Goal: Check status: Check status

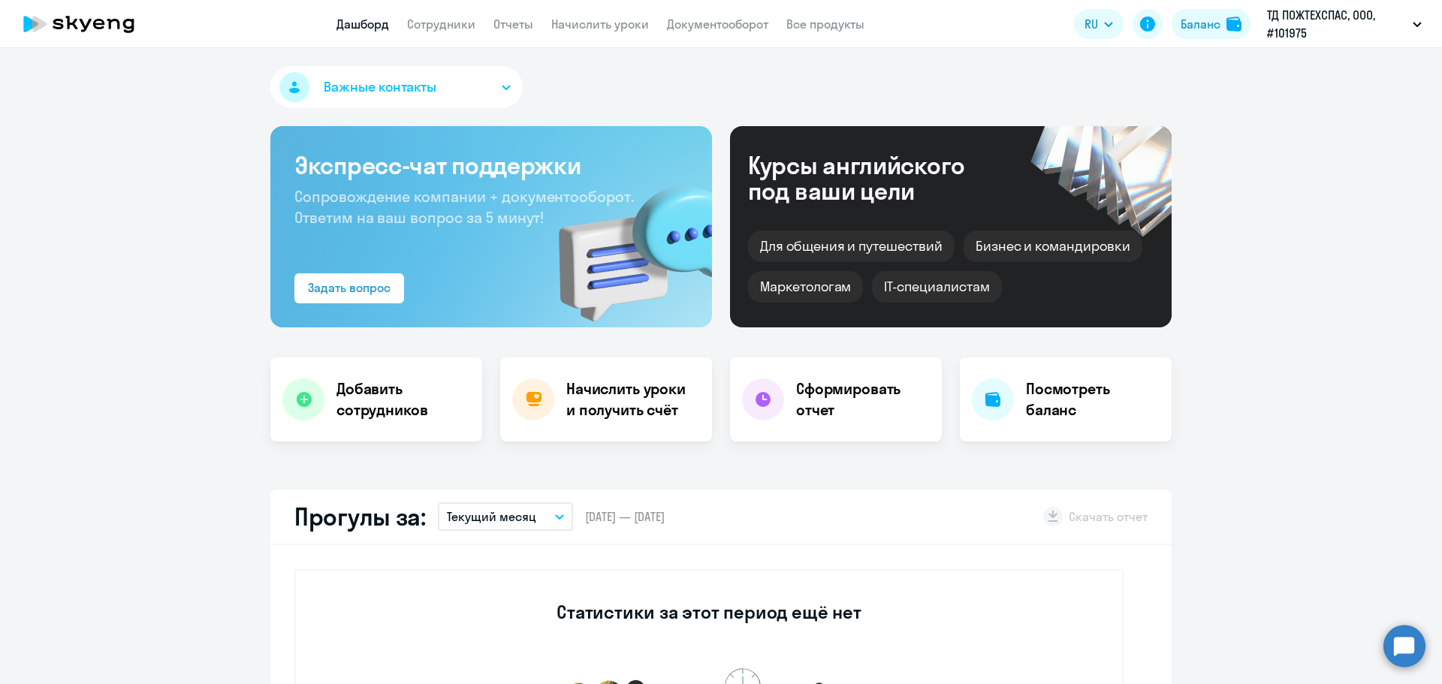
select select "30"
click at [426, 15] on app-menu-item-link "Сотрудники" at bounding box center [441, 24] width 68 height 19
click at [423, 26] on link "Сотрудники" at bounding box center [441, 24] width 68 height 15
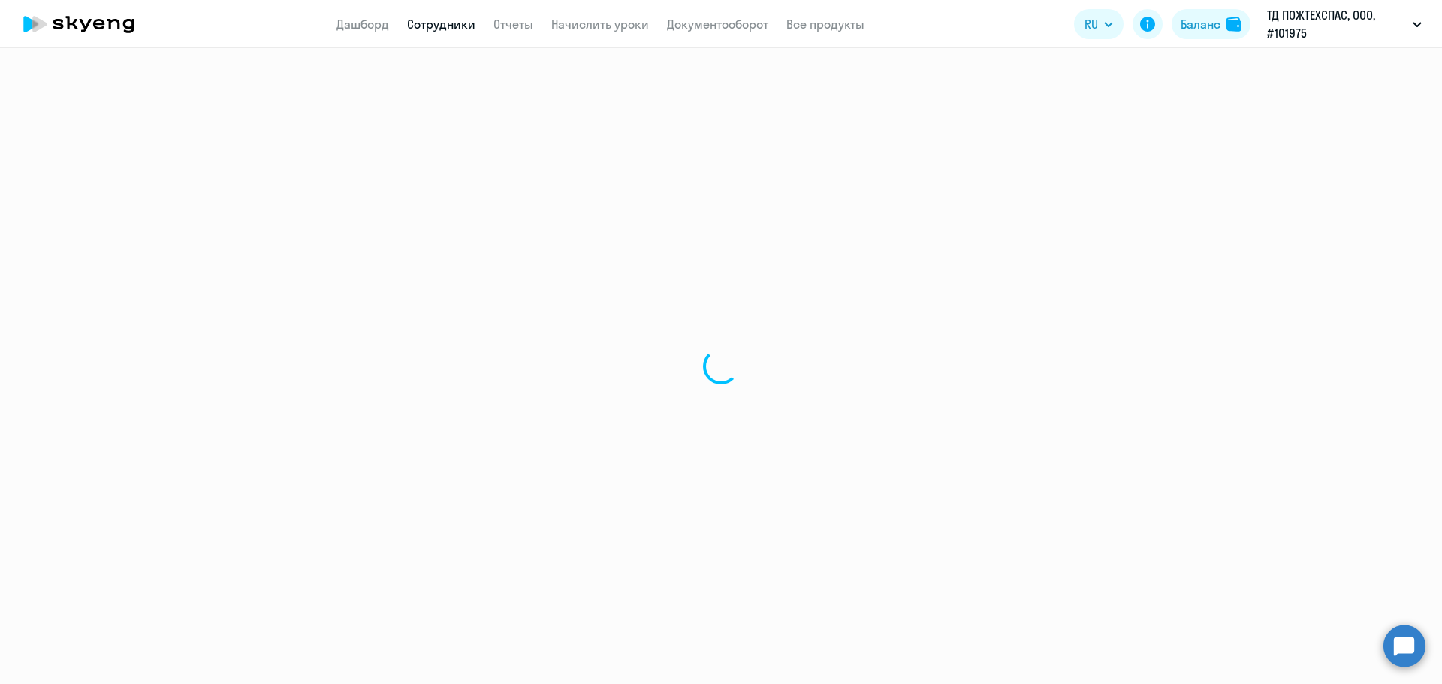
select select "30"
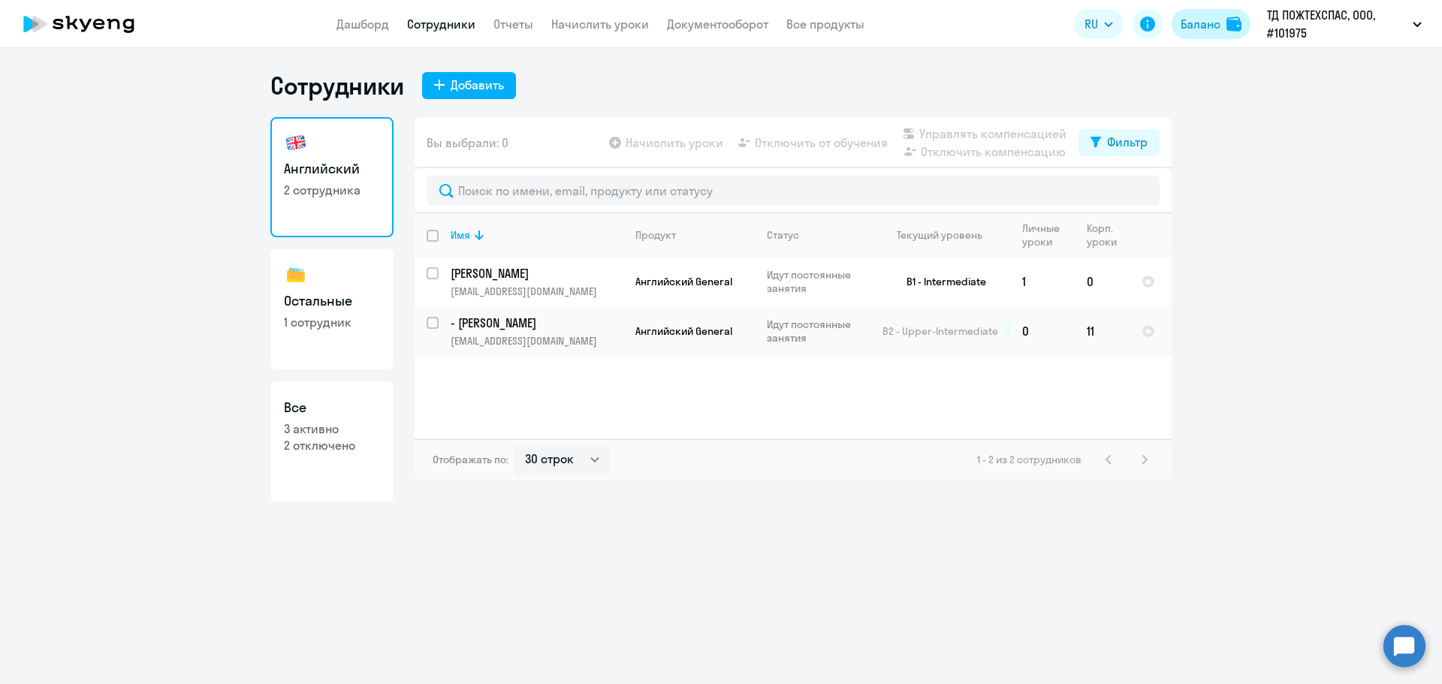
click at [1242, 24] on div at bounding box center [1235, 24] width 18 height 15
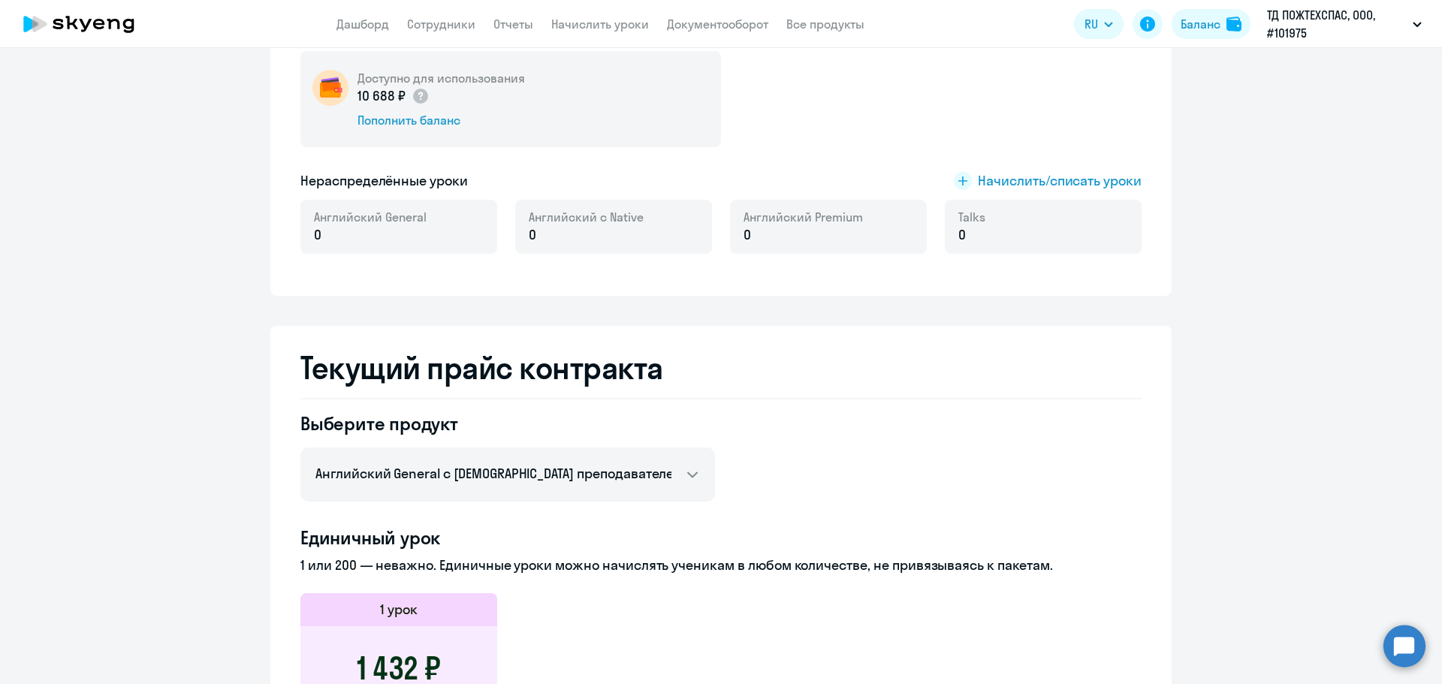
scroll to position [300, 0]
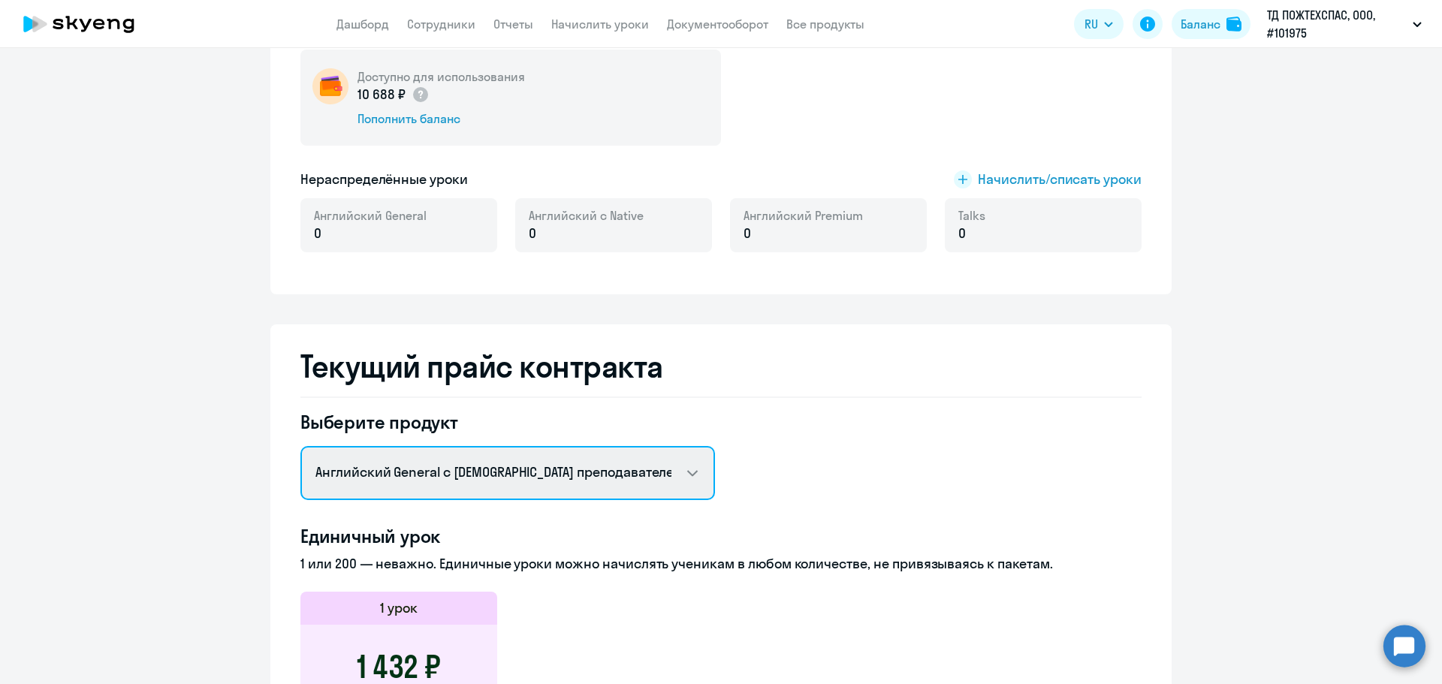
click at [657, 481] on select "Английский General с русскоговорящим преподавателем Английский General с [DEMOG…" at bounding box center [507, 473] width 414 height 54
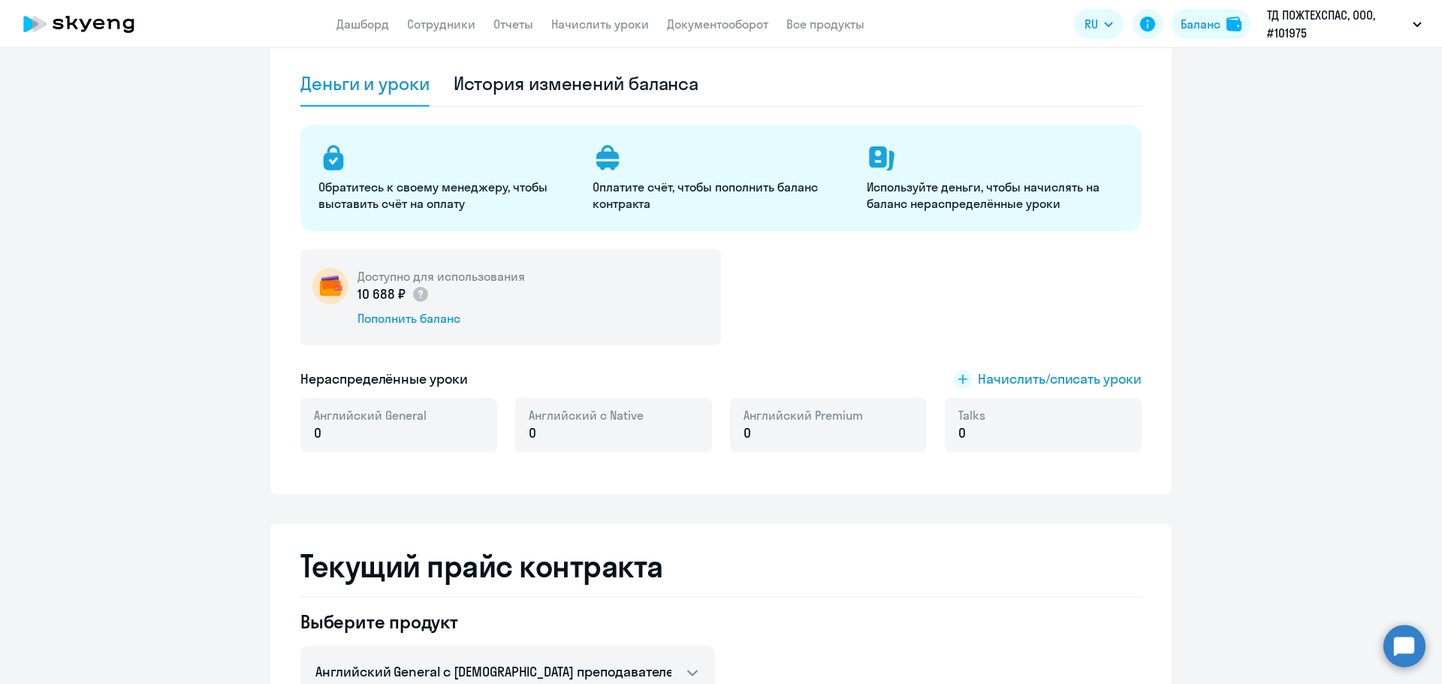
scroll to position [0, 0]
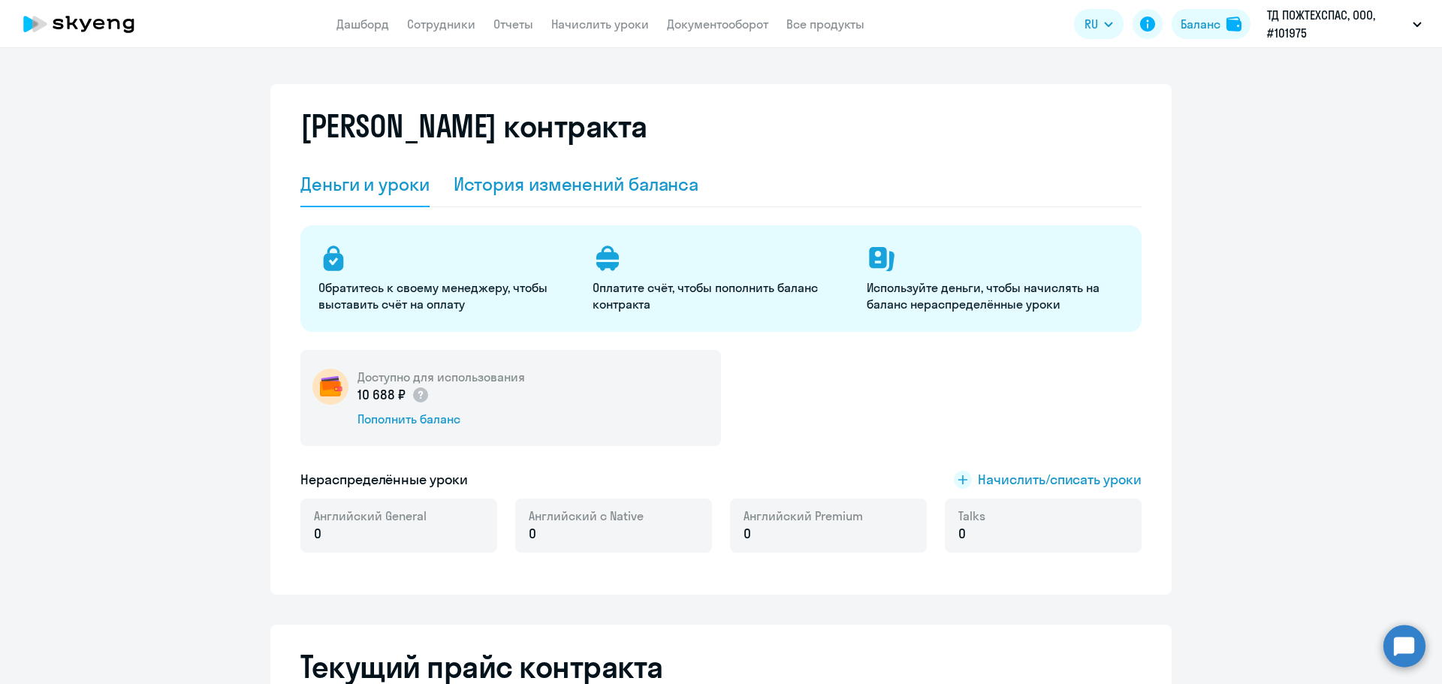
click at [527, 185] on div "История изменений баланса" at bounding box center [577, 184] width 246 height 24
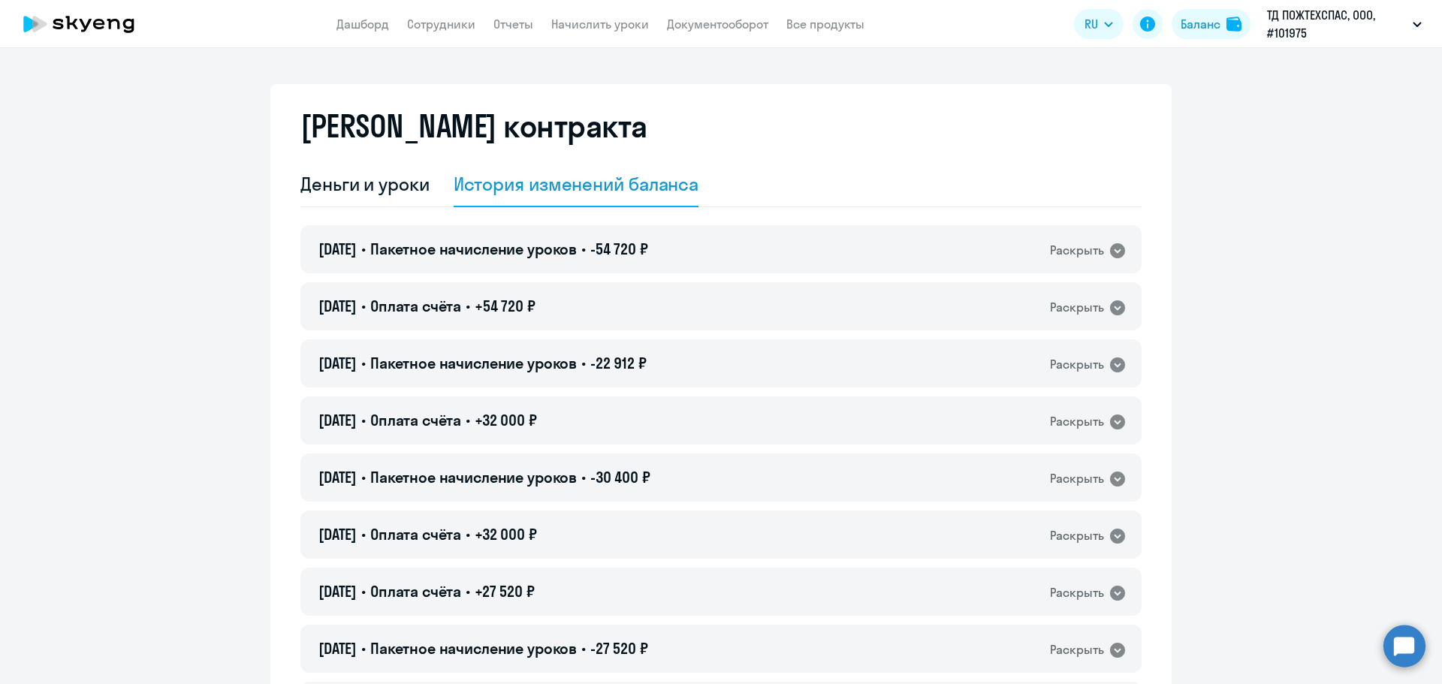
scroll to position [75, 0]
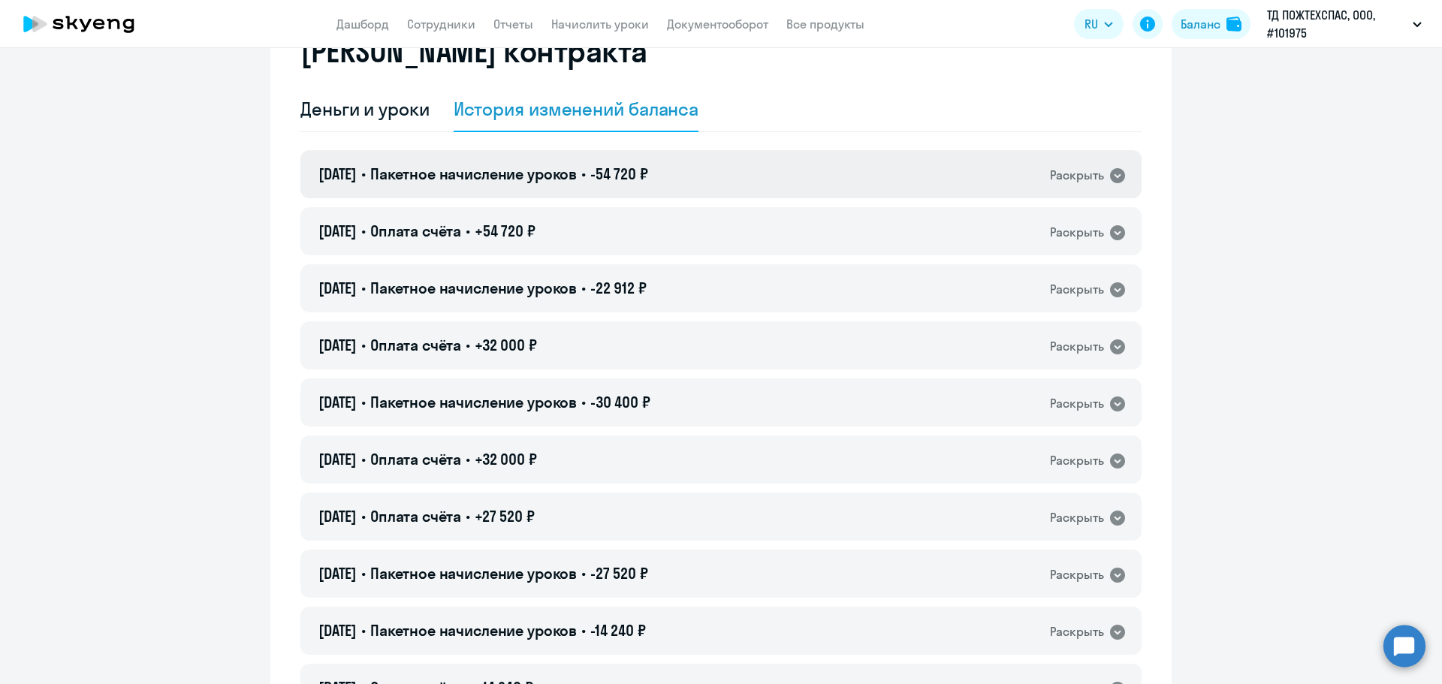
click at [692, 177] on div "[DATE] • Пакетное начисление уроков • -54 720 ₽ Раскрыть" at bounding box center [720, 174] width 841 height 48
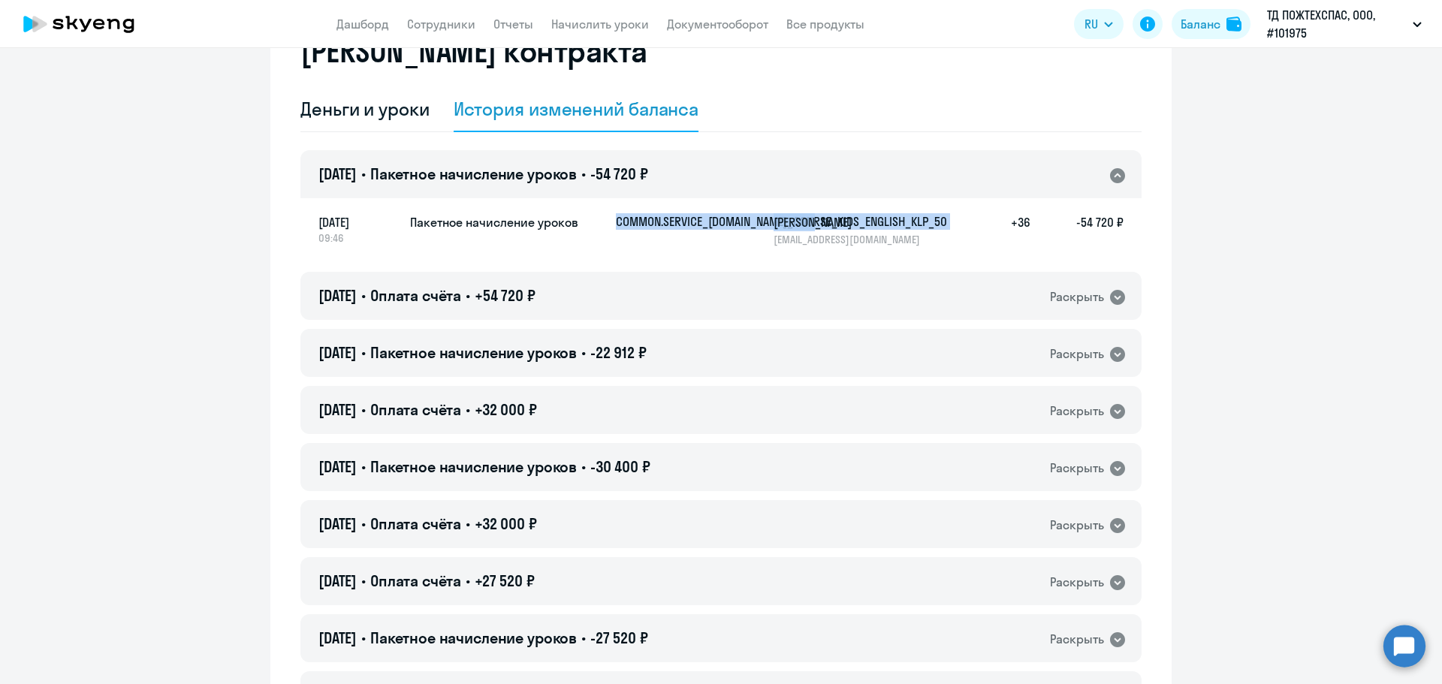
drag, startPoint x: 613, startPoint y: 221, endPoint x: 902, endPoint y: 224, distance: 288.3
click at [902, 224] on div "COMMON.SERVICE_[DOMAIN_NAME]_COURSE_KIDS_ENGLISH_KLP_50 [PERSON_NAME] [EMAIL_AD…" at bounding box center [870, 229] width 508 height 33
click at [939, 122] on div "Деньги и уроки История изменений баланса" at bounding box center [720, 109] width 841 height 45
click at [339, 119] on div "Деньги и уроки" at bounding box center [364, 109] width 129 height 24
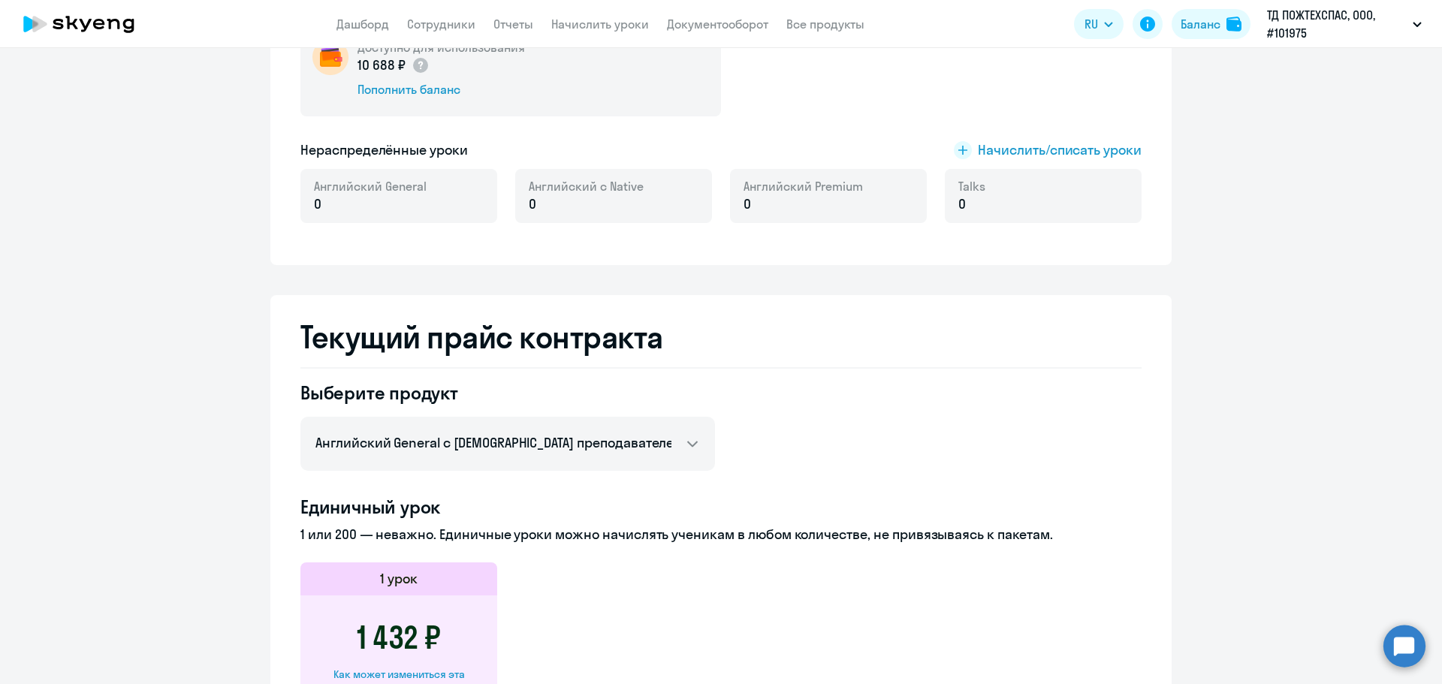
scroll to position [375, 0]
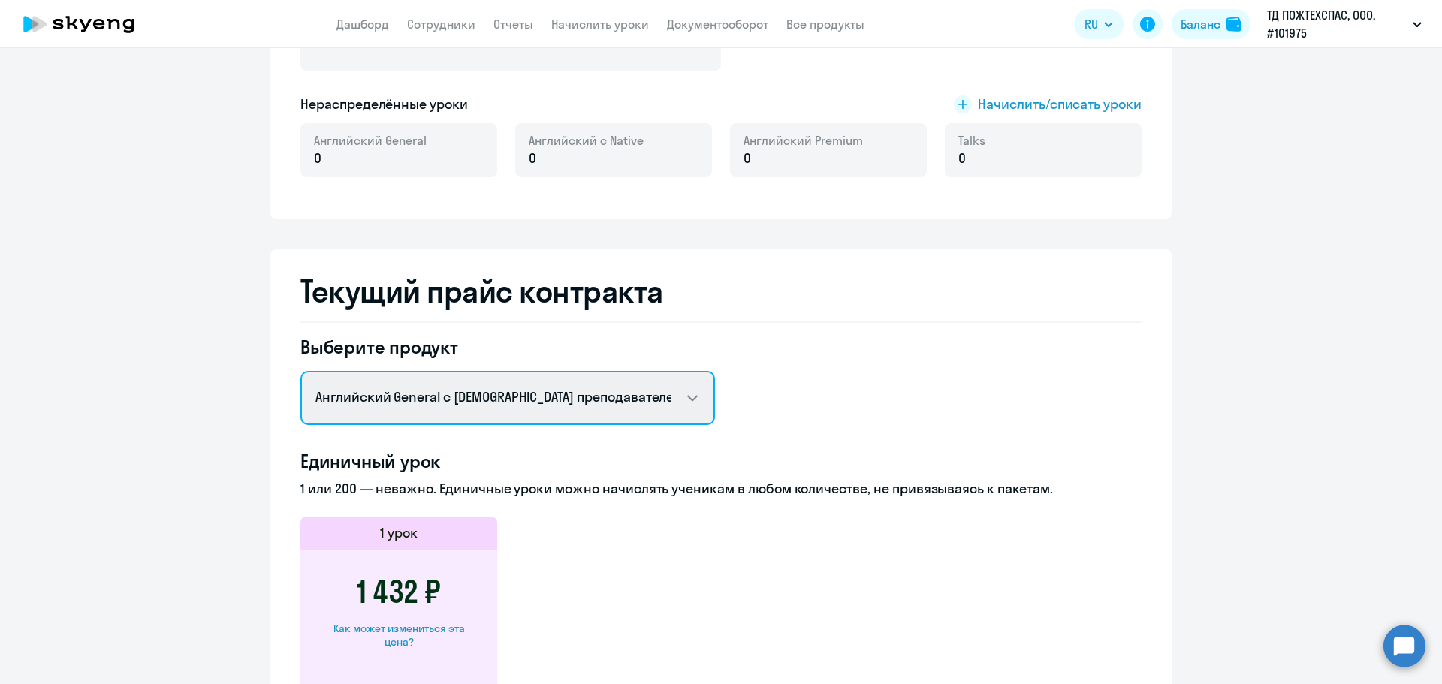
click at [673, 398] on select "Английский General с русскоговорящим преподавателем Английский General с [DEMOG…" at bounding box center [507, 398] width 414 height 54
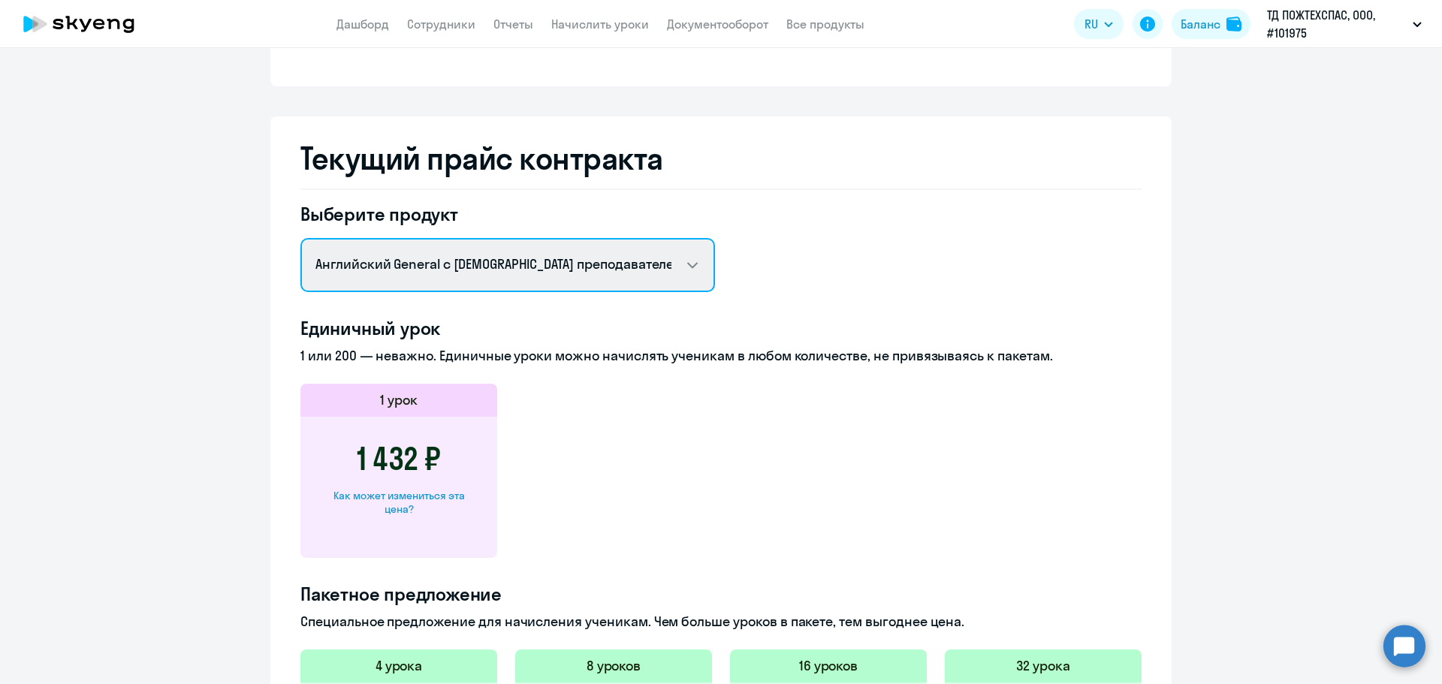
scroll to position [526, 0]
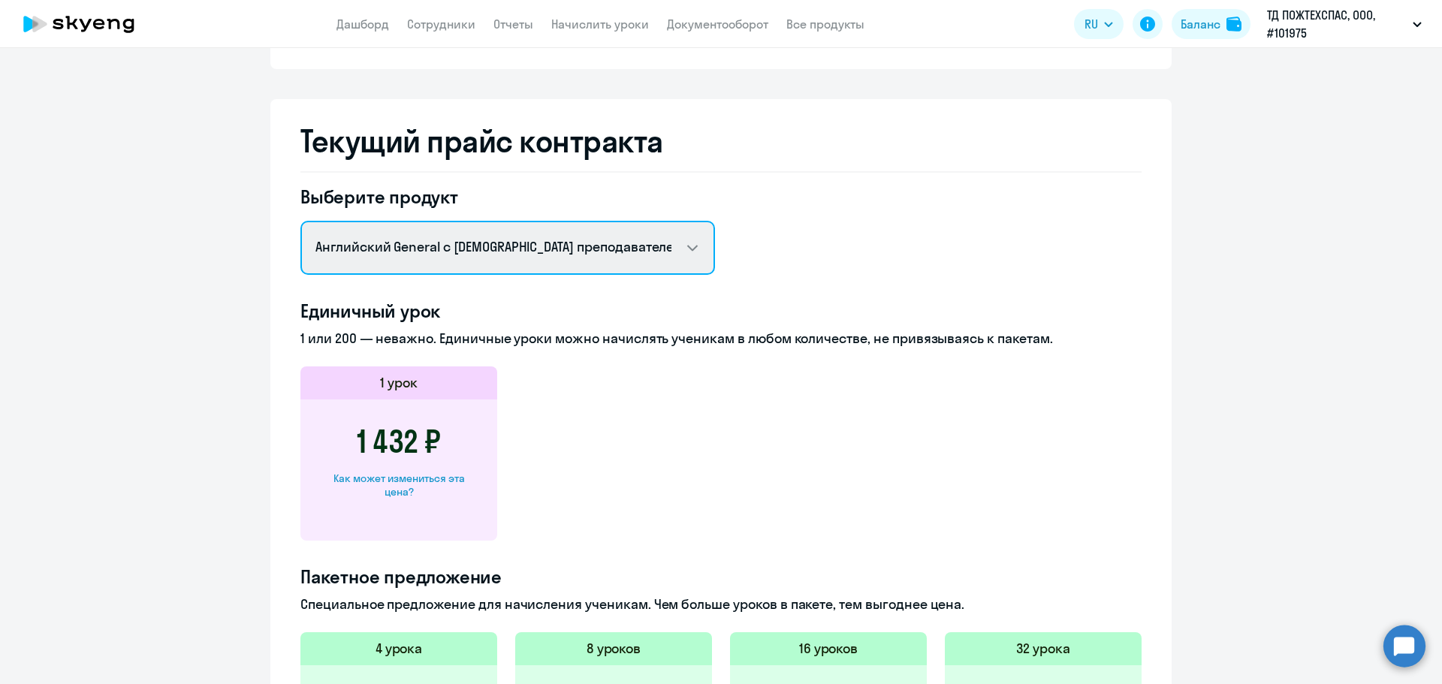
click at [675, 240] on select "Английский General с русскоговорящим преподавателем Английский General с [DEMOG…" at bounding box center [507, 248] width 414 height 54
click at [300, 221] on select "Английский General с русскоговорящим преподавателем Английский General с [DEMOG…" at bounding box center [507, 248] width 414 height 54
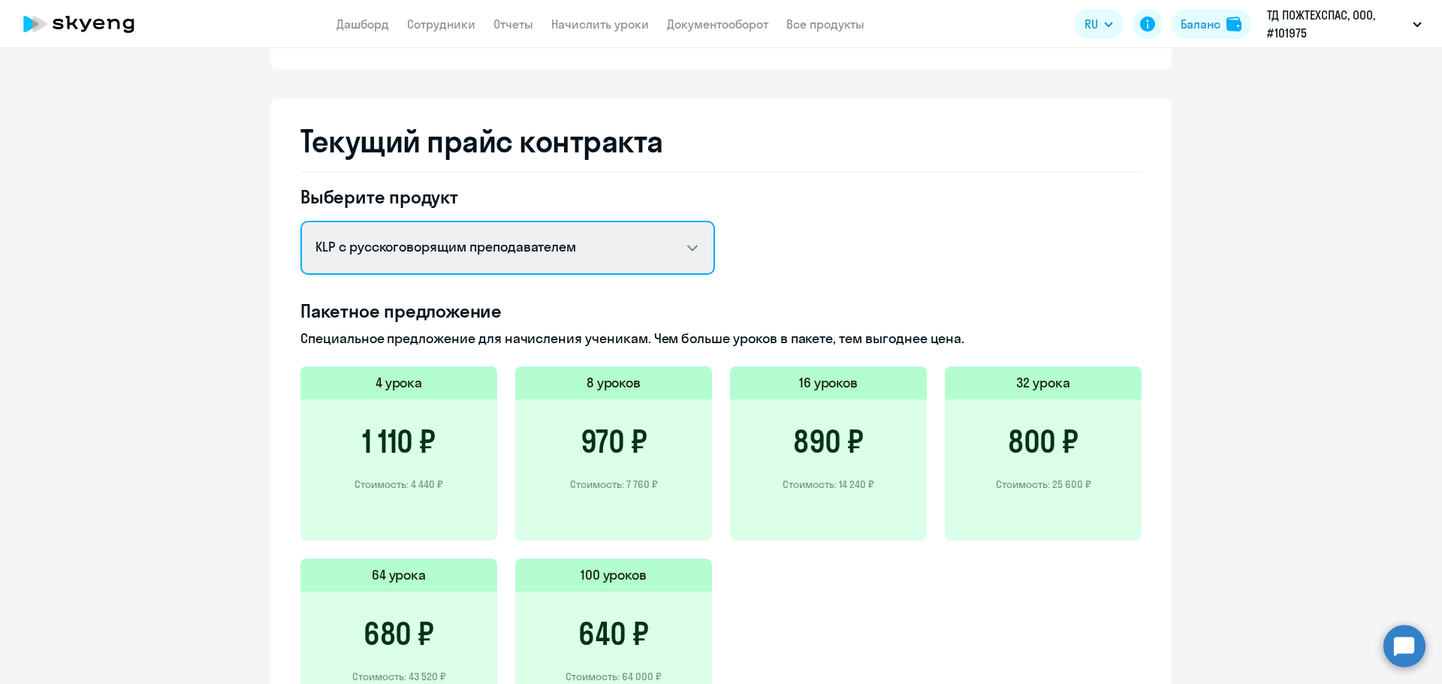
click at [688, 247] on select "Английский General с русскоговорящим преподавателем Английский General с [DEMOG…" at bounding box center [507, 248] width 414 height 54
click at [300, 221] on select "Английский General с русскоговорящим преподавателем Английский General с [DEMOG…" at bounding box center [507, 248] width 414 height 54
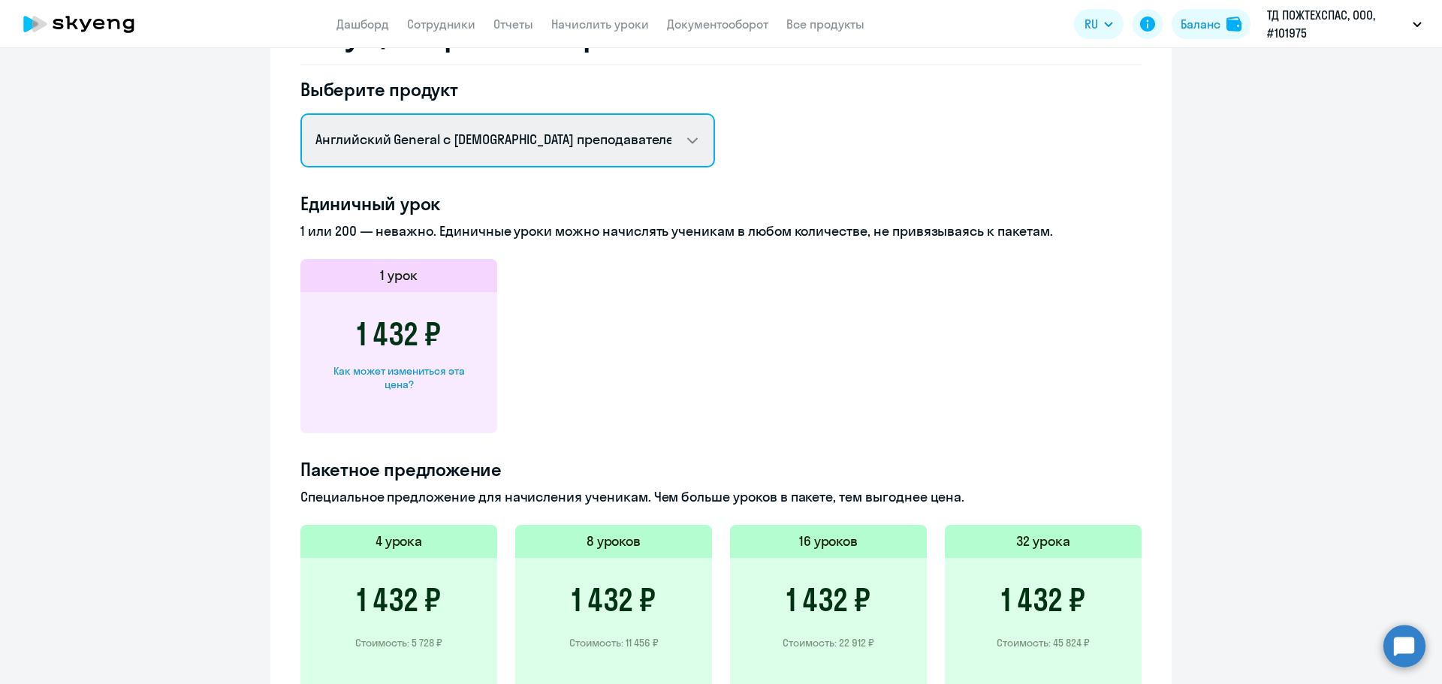
scroll to position [558, 0]
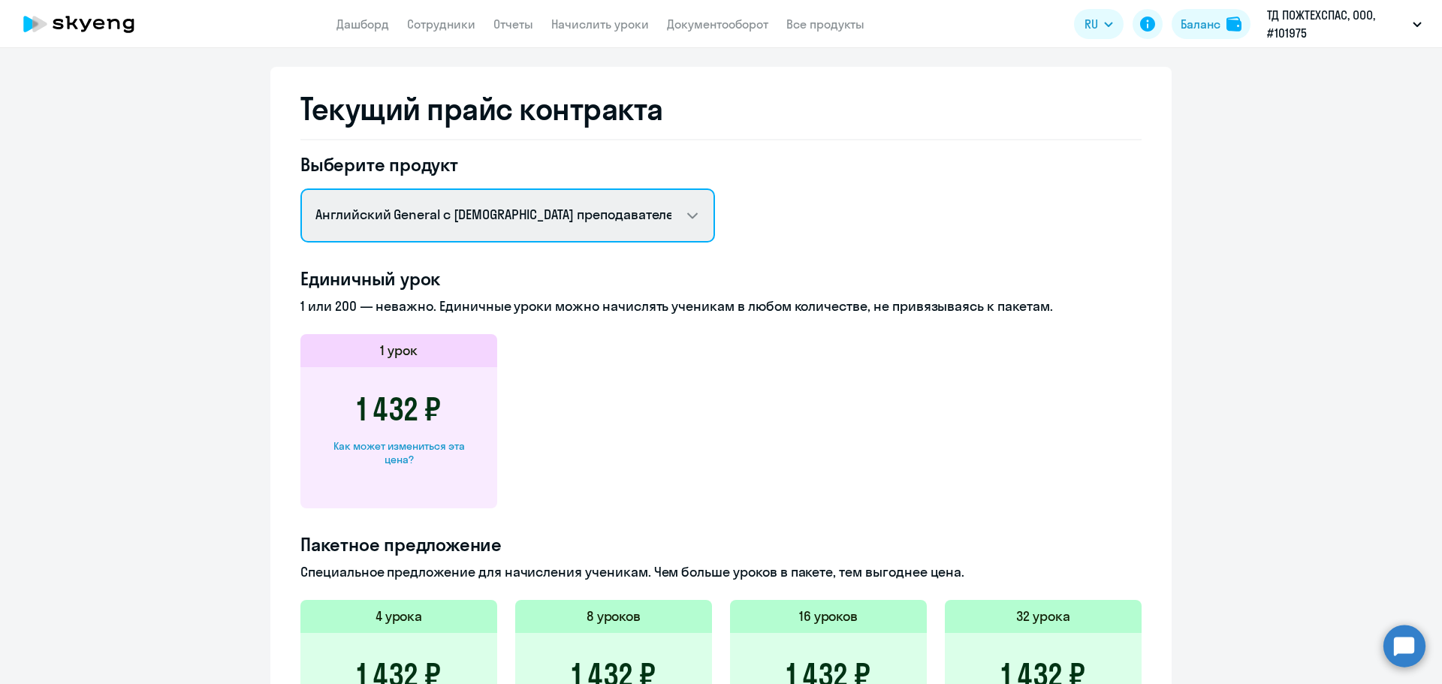
click at [694, 219] on select "Английский General с русскоговорящим преподавателем Английский General с [DEMOG…" at bounding box center [507, 215] width 414 height 54
select select "english_klp_not_native_speaker"
click at [300, 188] on select "Английский General с русскоговорящим преподавателем Английский General с [DEMOG…" at bounding box center [507, 215] width 414 height 54
